Goal: Task Accomplishment & Management: Use online tool/utility

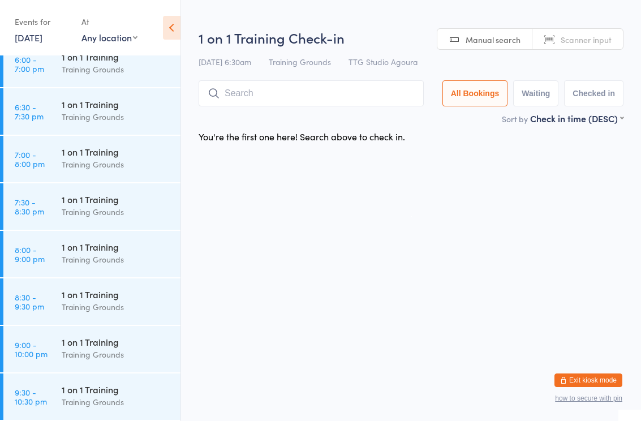
scroll to position [1394, 0]
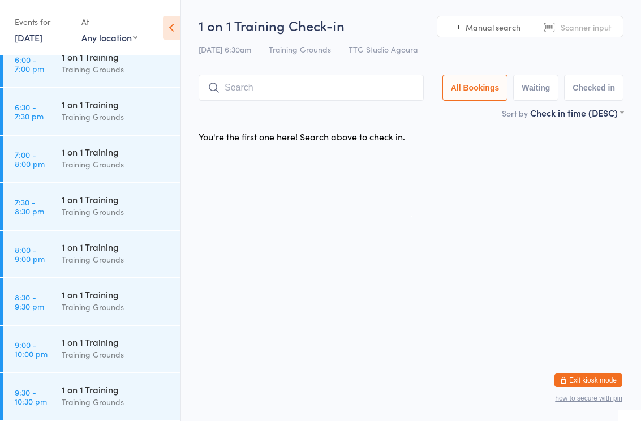
click at [30, 212] on time "7:30 - 8:30 pm" at bounding box center [29, 207] width 29 height 18
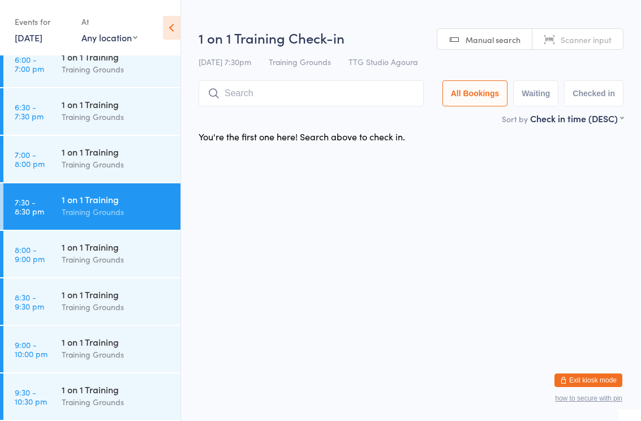
click at [359, 99] on input "search" at bounding box center [311, 93] width 225 height 26
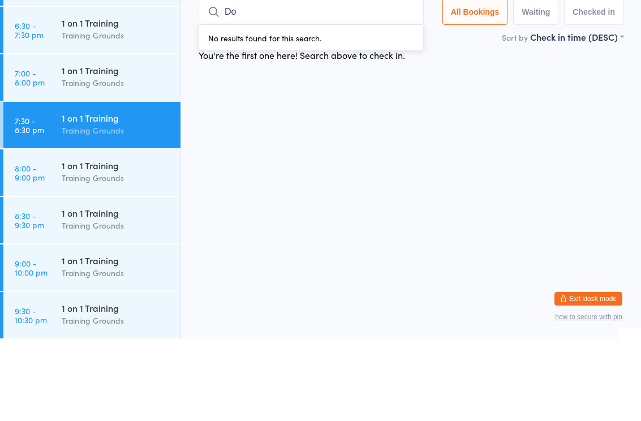
type input "Dom"
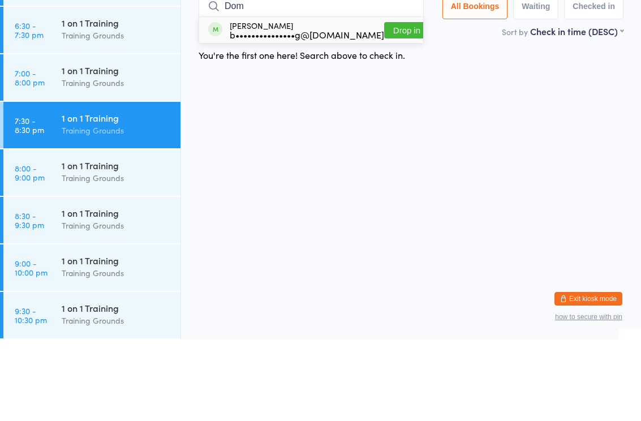
click at [93, 88] on div "1 on 1 Training Training Grounds" at bounding box center [121, 110] width 119 height 45
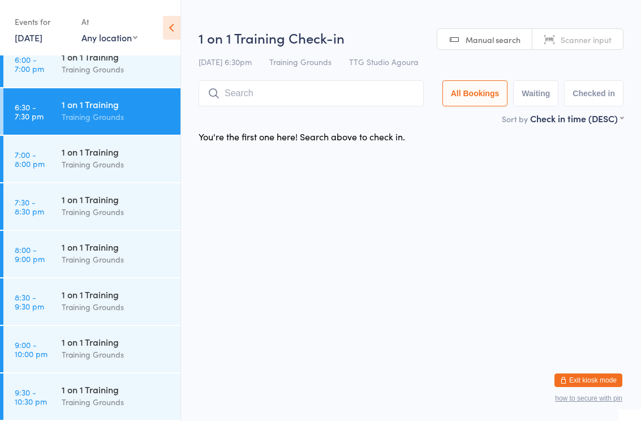
click at [299, 106] on input "search" at bounding box center [311, 93] width 225 height 26
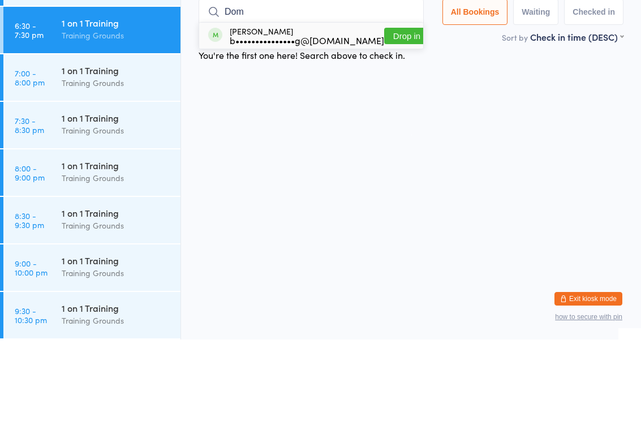
type input "Dom"
click at [396, 109] on button "Drop in" at bounding box center [406, 117] width 45 height 16
